Goal: Navigation & Orientation: Find specific page/section

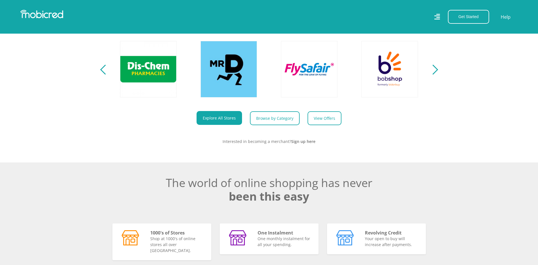
scroll to position [0, 724]
click at [435, 74] on div "Next" at bounding box center [433, 70] width 10 height 10
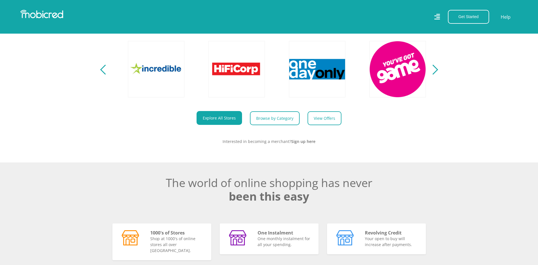
scroll to position [0, 1046]
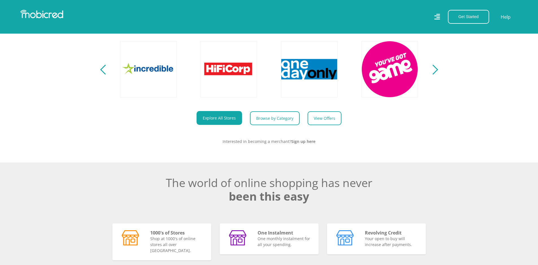
click at [435, 74] on div "Next" at bounding box center [433, 70] width 10 height 10
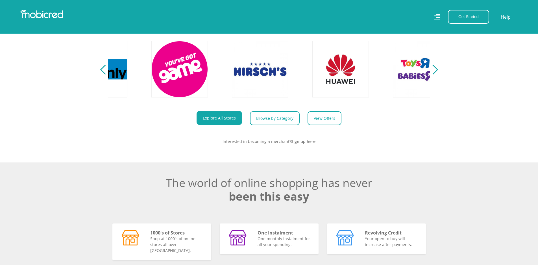
scroll to position [0, 1287]
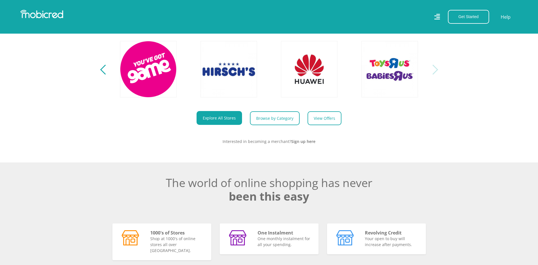
click at [435, 74] on div "Next" at bounding box center [433, 70] width 10 height 10
click at [437, 74] on div "Next" at bounding box center [433, 70] width 10 height 10
click at [99, 73] on section "Explore One Account. Infinite Possibilities. Unlock the possibilities of online…" at bounding box center [269, 58] width 538 height 208
click at [102, 74] on div "Previous" at bounding box center [105, 70] width 10 height 10
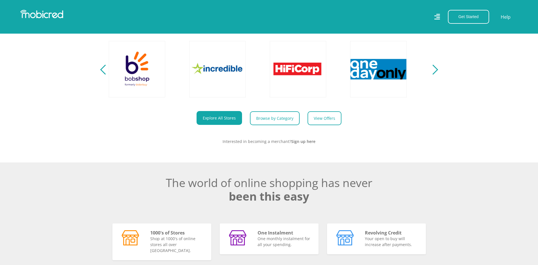
scroll to position [0, 965]
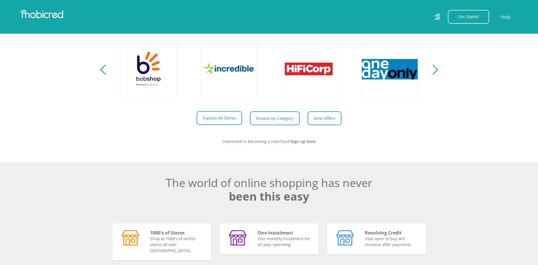
click at [231, 121] on link "Explore All Stores" at bounding box center [218, 118] width 45 height 14
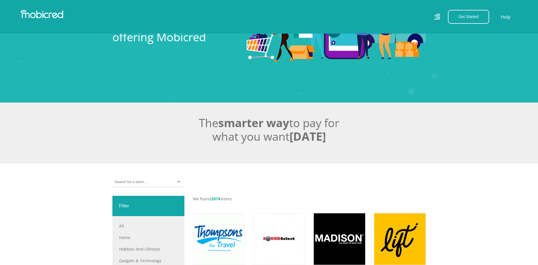
scroll to position [226, 0]
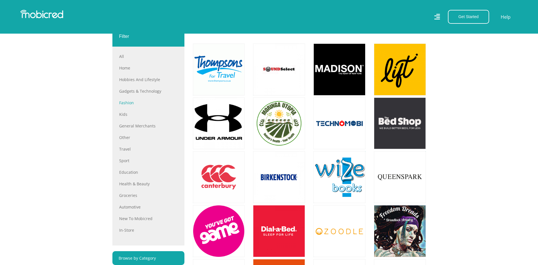
click at [125, 103] on link "Fashion" at bounding box center [148, 103] width 58 height 6
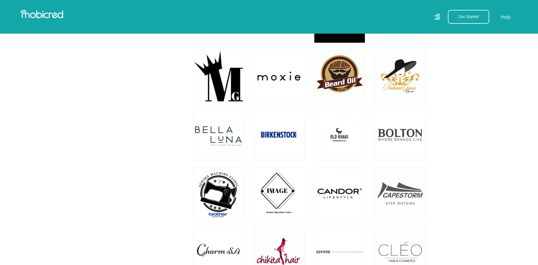
scroll to position [593, 0]
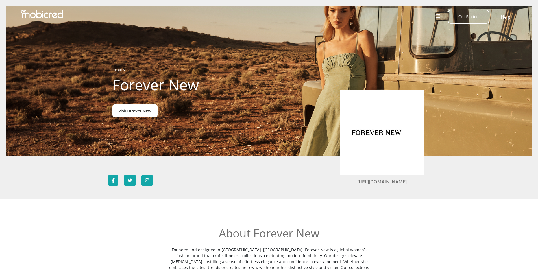
click at [143, 112] on span "Forever New" at bounding box center [138, 110] width 25 height 5
